Goal: Check status: Check status

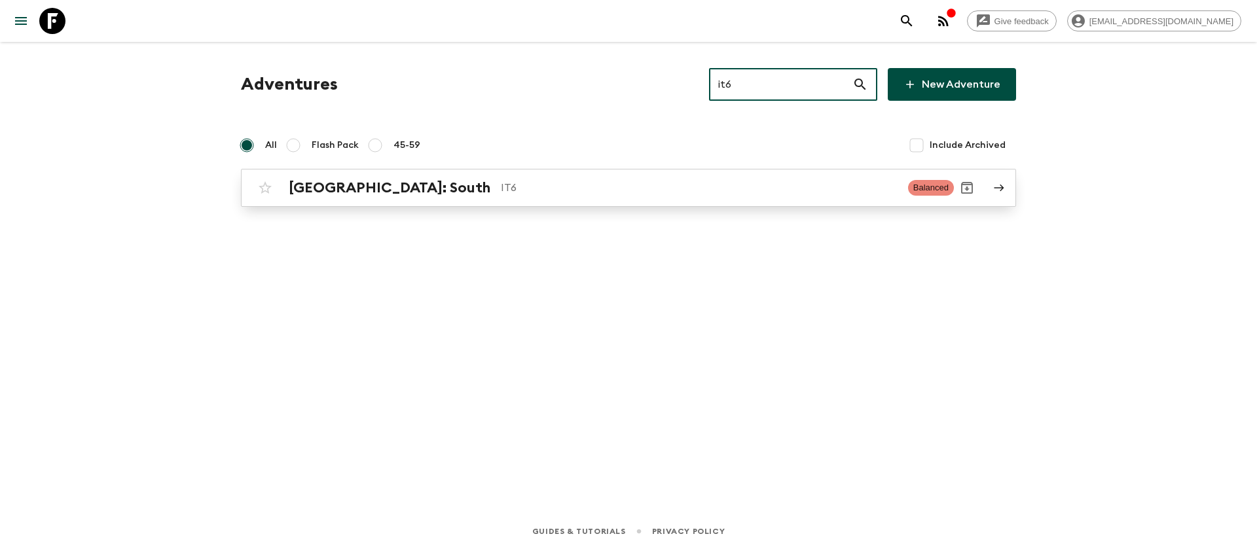
type input "it6"
click at [501, 182] on p "IT6" at bounding box center [699, 188] width 397 height 16
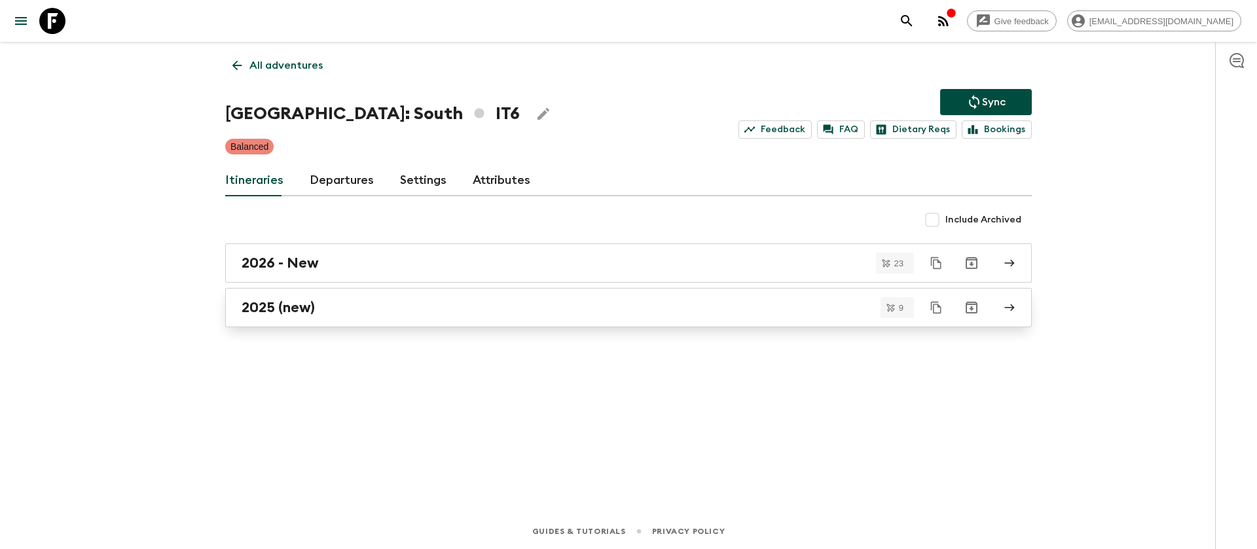
click at [299, 318] on link "2025 (new)" at bounding box center [628, 307] width 806 height 39
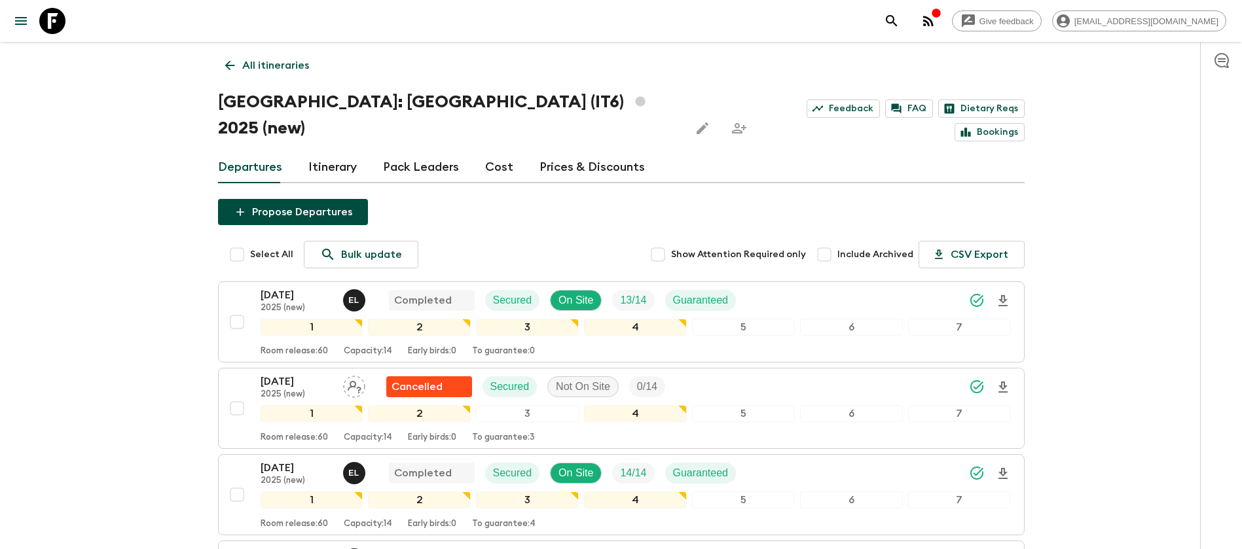
scroll to position [196, 0]
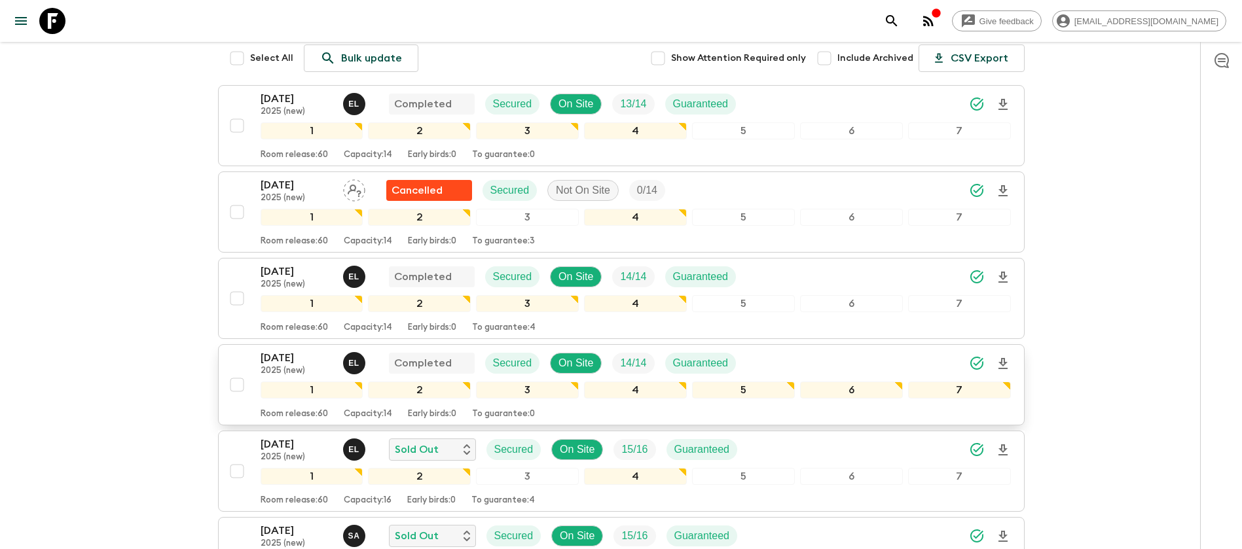
click at [276, 350] on p "[DATE]" at bounding box center [296, 358] width 72 height 16
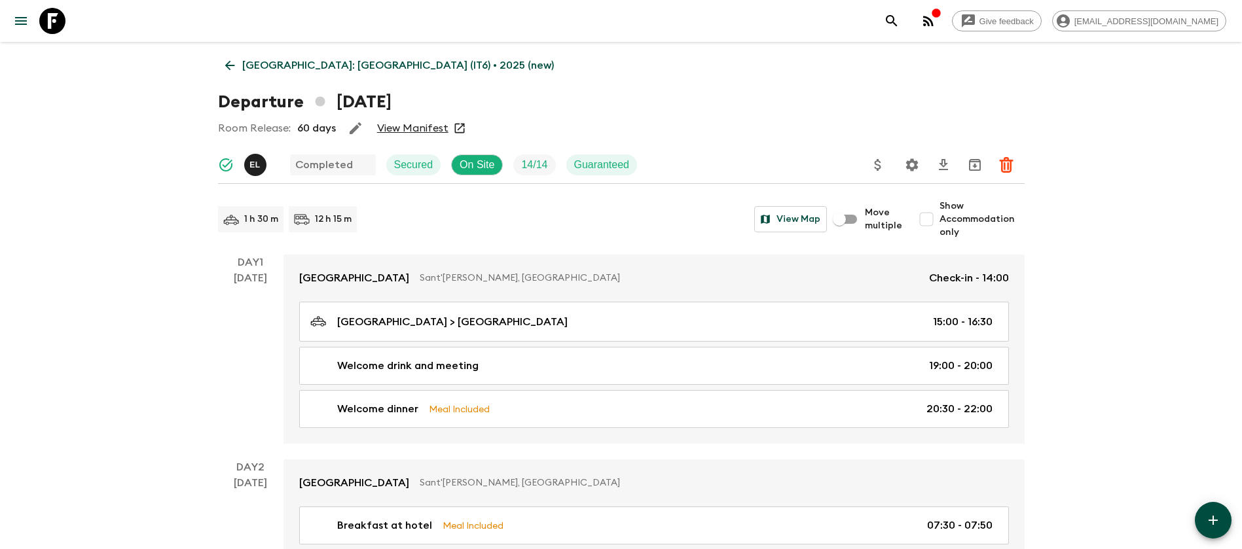
click at [401, 126] on link "View Manifest" at bounding box center [412, 128] width 71 height 13
click at [236, 65] on icon at bounding box center [230, 65] width 14 height 14
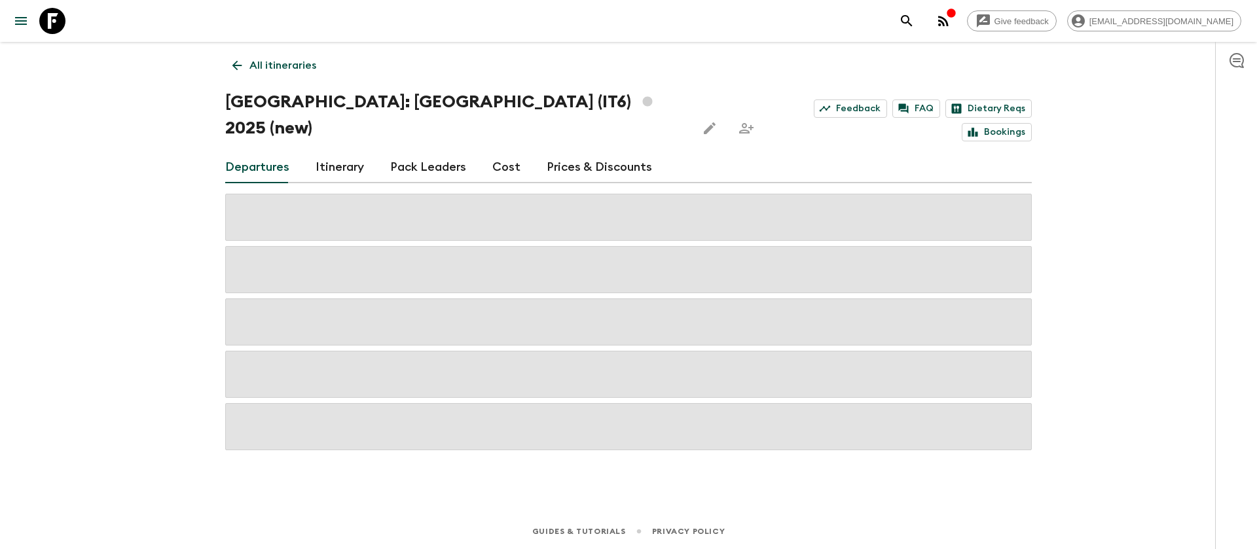
click at [496, 152] on link "Cost" at bounding box center [506, 167] width 28 height 31
